Goal: Check status: Check status

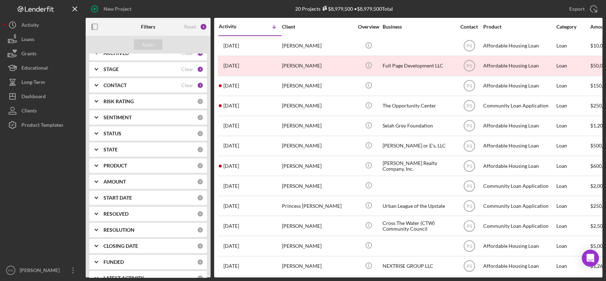
scroll to position [72, 0]
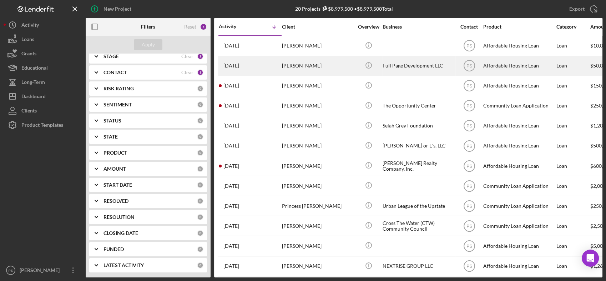
click at [303, 63] on div "[PERSON_NAME]" at bounding box center [317, 65] width 71 height 19
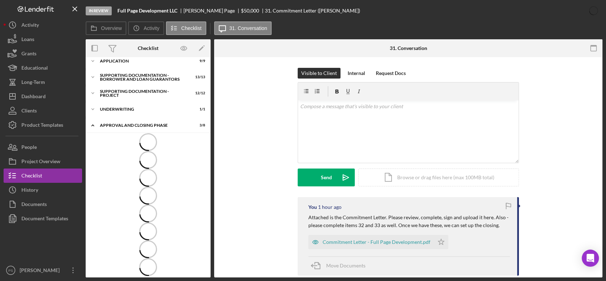
scroll to position [12, 0]
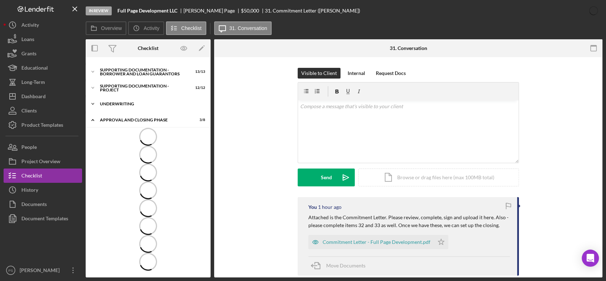
click at [93, 104] on polyline at bounding box center [93, 103] width 2 height 1
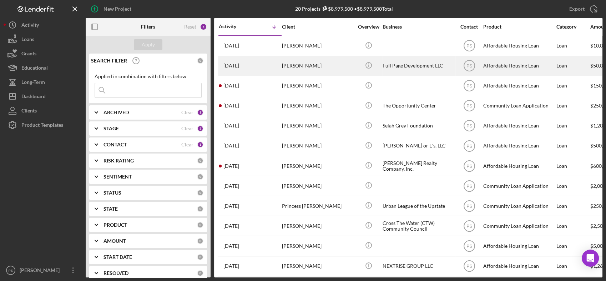
click at [309, 63] on div "[PERSON_NAME]" at bounding box center [317, 65] width 71 height 19
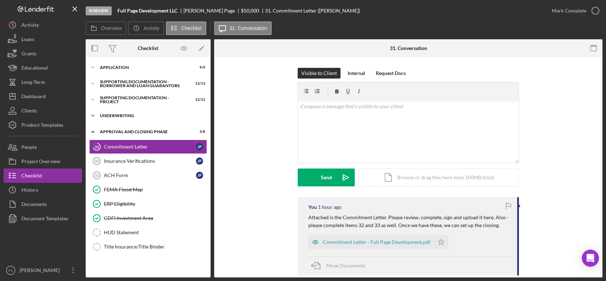
click at [117, 121] on div "Icon/Expander Underwriting 1 / 1" at bounding box center [148, 116] width 125 height 14
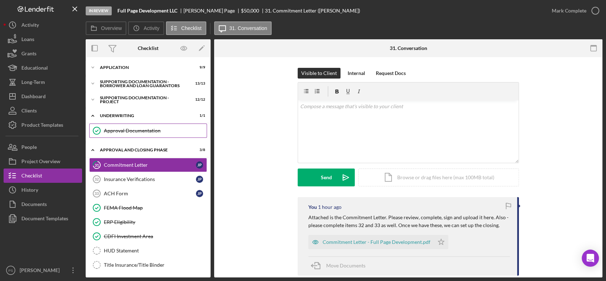
click at [127, 131] on div "Approval Documentation" at bounding box center [155, 131] width 103 height 6
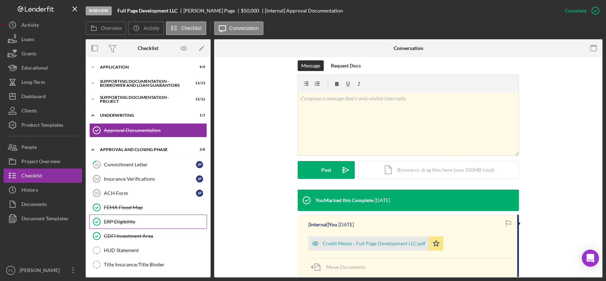
scroll to position [1, 0]
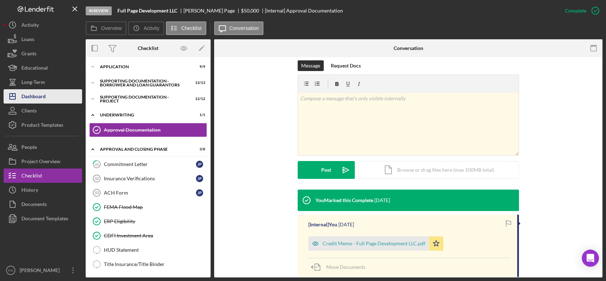
click at [48, 95] on button "Icon/Dashboard Dashboard" at bounding box center [43, 96] width 79 height 14
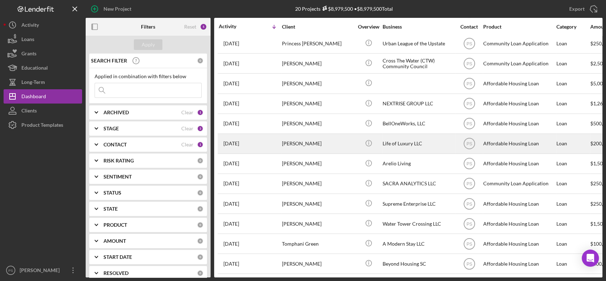
scroll to position [165, 0]
